Goal: Transaction & Acquisition: Register for event/course

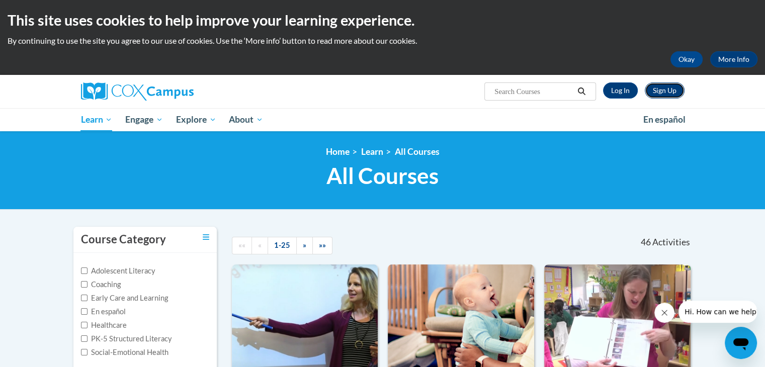
click at [657, 89] on link "Sign Up" at bounding box center [665, 91] width 40 height 16
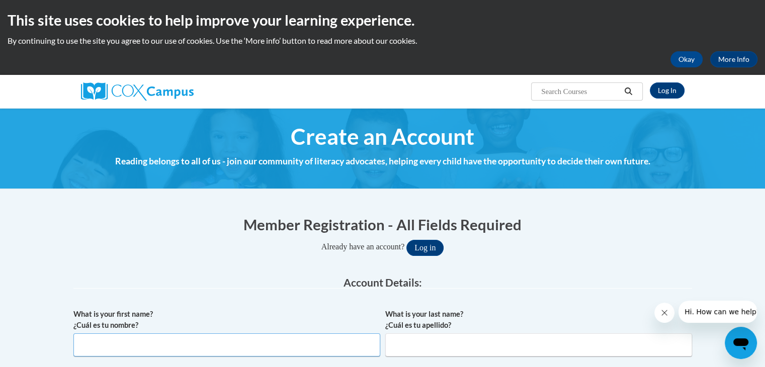
click at [272, 342] on input "What is your first name? ¿Cuál es tu nombre?" at bounding box center [226, 345] width 307 height 23
type input "Stephanie"
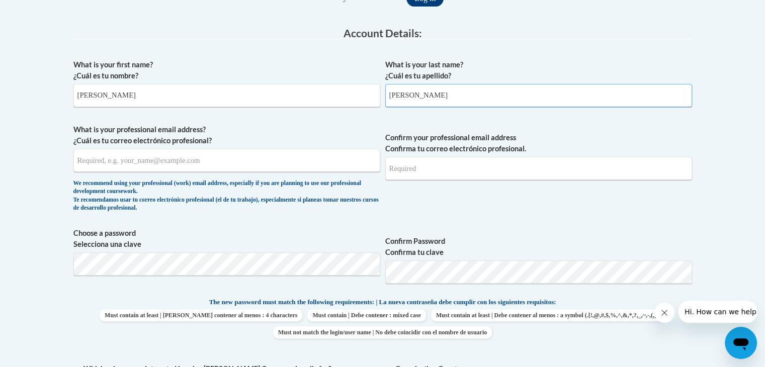
scroll to position [257, 0]
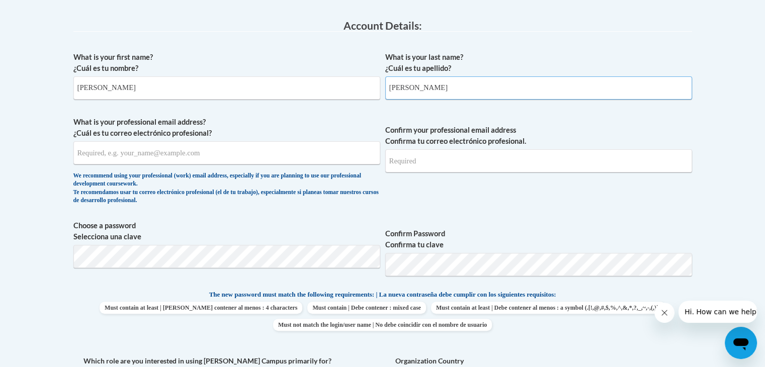
type input "Silvers"
click at [268, 150] on input "What is your professional email address? ¿Cuál es tu correo electrónico profesi…" at bounding box center [226, 152] width 307 height 23
type input "skepic@lccaa.net"
click at [491, 208] on span "Confirm your professional email address Confirma tu correo electrónico profesio…" at bounding box center [538, 163] width 307 height 93
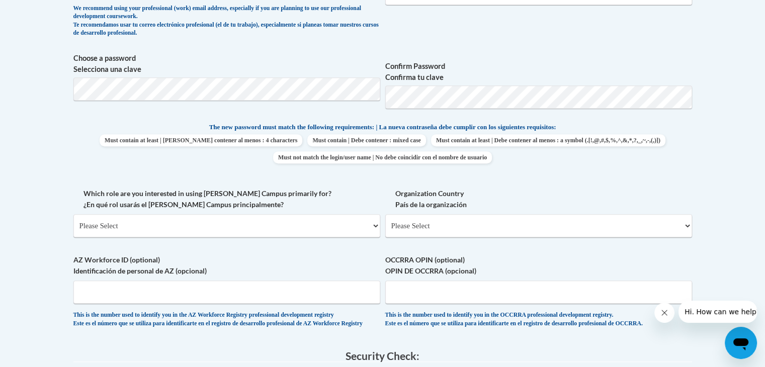
scroll to position [470, 0]
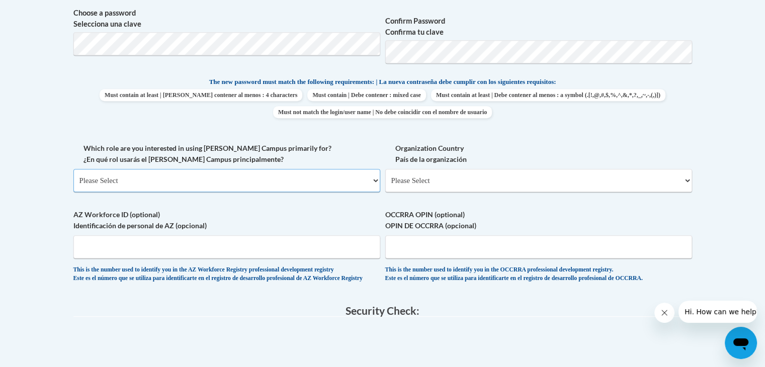
click at [297, 184] on select "Please Select College/University | Colegio/Universidad Community/Nonprofit Part…" at bounding box center [226, 180] width 307 height 23
select select "fbf2d438-af2f-41f8-98f1-81c410e29de3"
click at [73, 169] on select "Please Select College/University | Colegio/Universidad Community/Nonprofit Part…" at bounding box center [226, 180] width 307 height 23
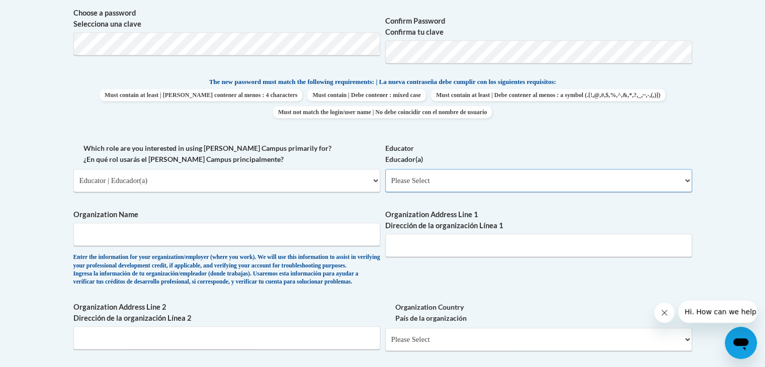
click at [431, 180] on select "Please Select Early Learning/Daycare Teacher/Family Home Care Provider | Maestr…" at bounding box center [538, 180] width 307 height 23
select select "5e2af403-4f2c-4e49-a02f-103e55d7b75b"
click at [385, 169] on select "Please Select Early Learning/Daycare Teacher/Family Home Care Provider | Maestr…" at bounding box center [538, 180] width 307 height 23
click at [324, 246] on input "Organization Name" at bounding box center [226, 234] width 307 height 23
type input "LCCAA"
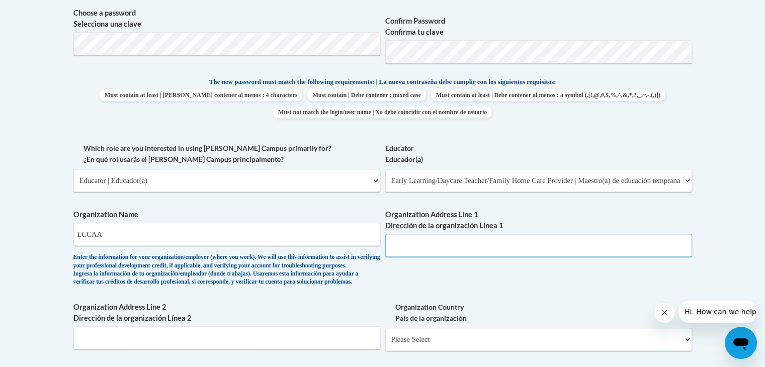
click at [481, 256] on input "Organization Address Line 1 Dirección de la organización Línea 1" at bounding box center [538, 245] width 307 height 23
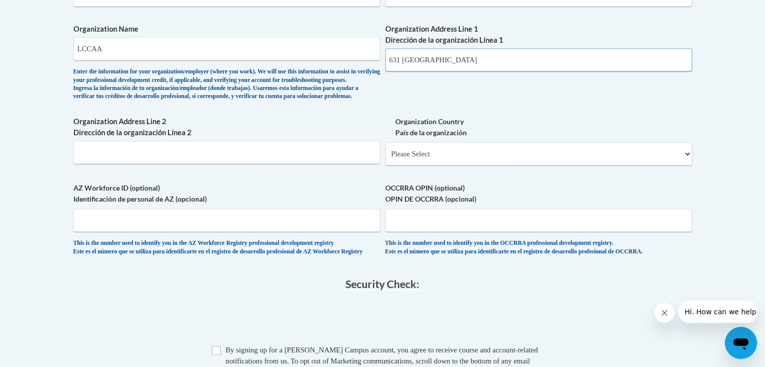
scroll to position [664, 0]
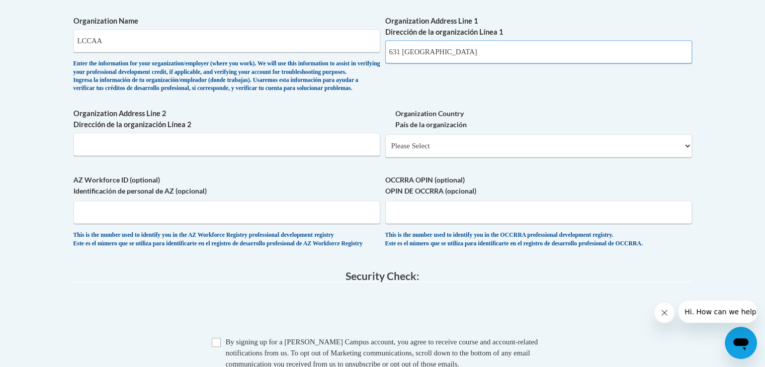
type input "631 Griswold"
click at [626, 165] on div "Organization Country País de la organización Please Select United States | Esta…" at bounding box center [538, 136] width 307 height 57
click at [636, 157] on select "Please Select United States | Estados Unidos Outside of the United States | Fue…" at bounding box center [538, 145] width 307 height 23
select select "ad49bcad-a171-4b2e-b99c-48b446064914"
click at [385, 150] on select "Please Select United States | Estados Unidos Outside of the United States | Fue…" at bounding box center [538, 145] width 307 height 23
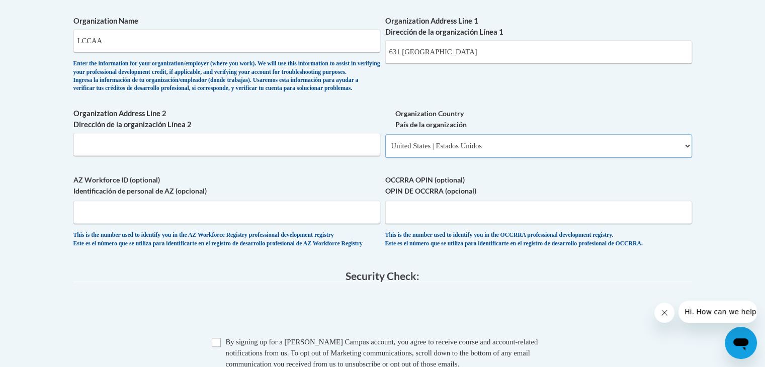
select select
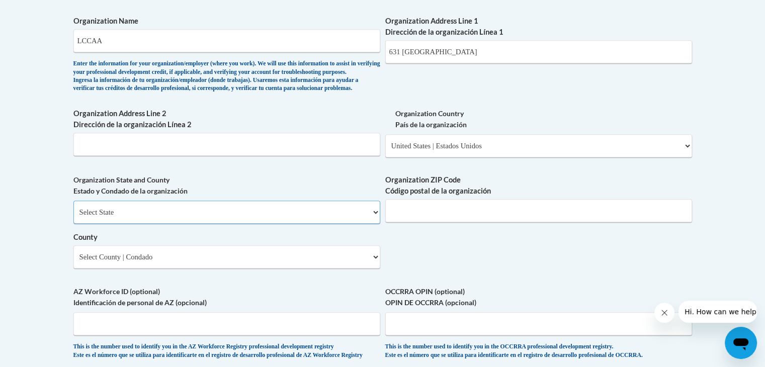
click at [330, 224] on select "Select State Alabama Alaska Arizona Arkansas California Colorado Connecticut De…" at bounding box center [226, 212] width 307 height 23
select select "Ohio"
click at [73, 217] on select "Select State Alabama Alaska Arizona Arkansas California Colorado Connecticut De…" at bounding box center [226, 212] width 307 height 23
click at [314, 269] on select "Select County Adams Allen Ashland Ashtabula Athens Auglaize Belmont Brown Butle…" at bounding box center [226, 257] width 307 height 23
select select "Lorain"
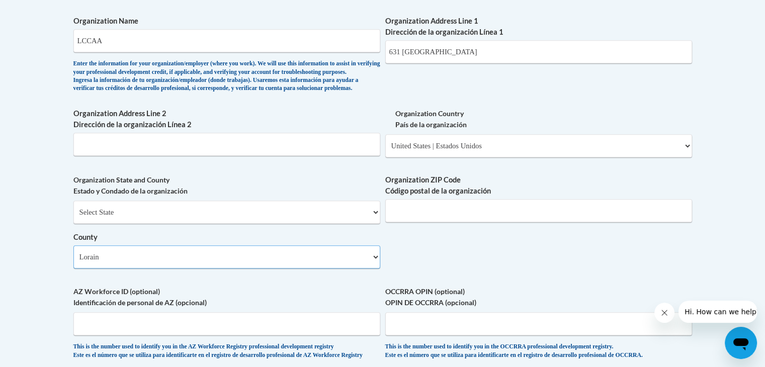
click at [73, 262] on select "Select County Adams Allen Ashland Ashtabula Athens Auglaize Belmont Brown Butle…" at bounding box center [226, 257] width 307 height 23
click at [448, 222] on input "Organization ZIP Code Código postal de la organización" at bounding box center [538, 210] width 307 height 23
type input "44035"
click at [713, 168] on body "This site uses cookies to help improve your learning experience. By continuing …" at bounding box center [382, 85] width 765 height 1499
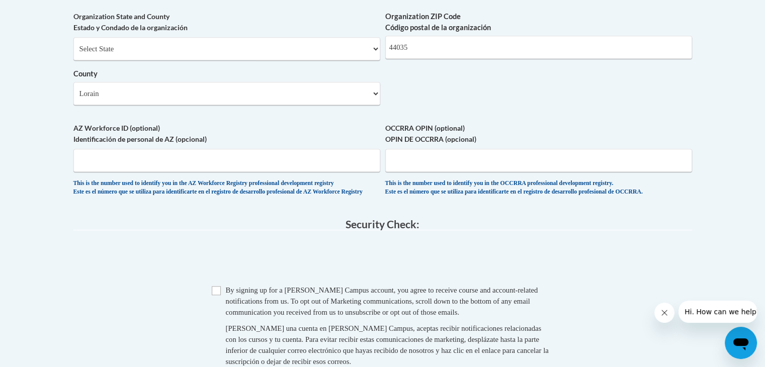
scroll to position [890, 0]
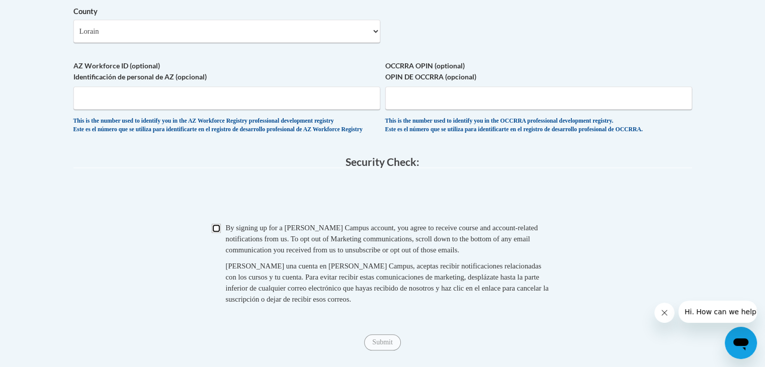
click at [215, 233] on input "Checkbox" at bounding box center [216, 228] width 9 height 9
checkbox input "true"
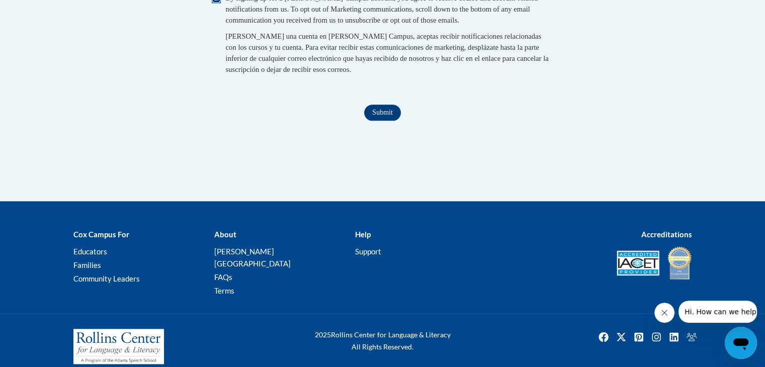
scroll to position [1121, 0]
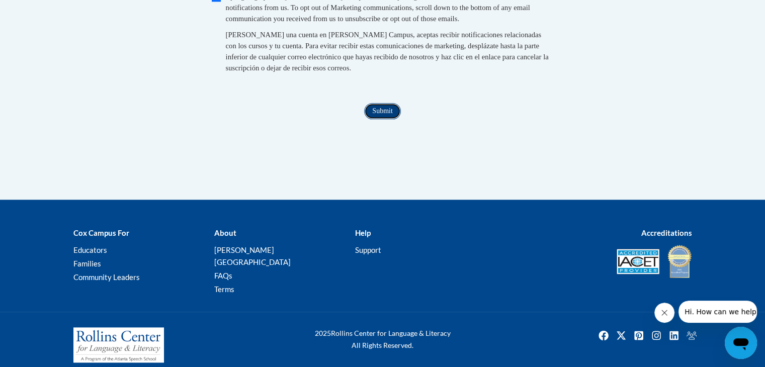
click at [387, 119] on input "Submit" at bounding box center [382, 111] width 36 height 16
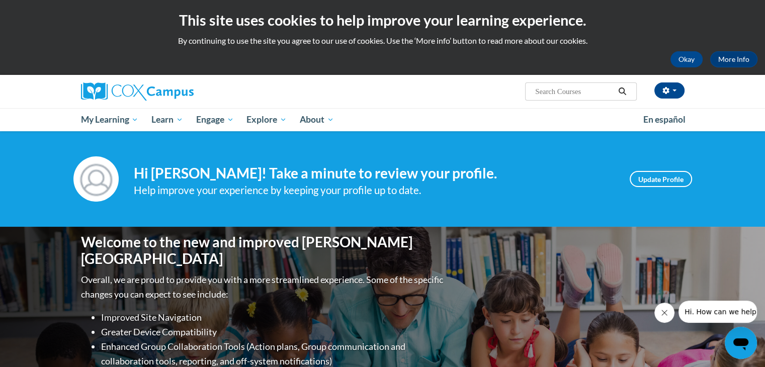
click at [439, 106] on div "[PERSON_NAME] (Eastern Daylight Time GMT-0400 ) My Profile Inbox My Transcripts…" at bounding box center [383, 91] width 634 height 33
